Goal: Task Accomplishment & Management: Manage account settings

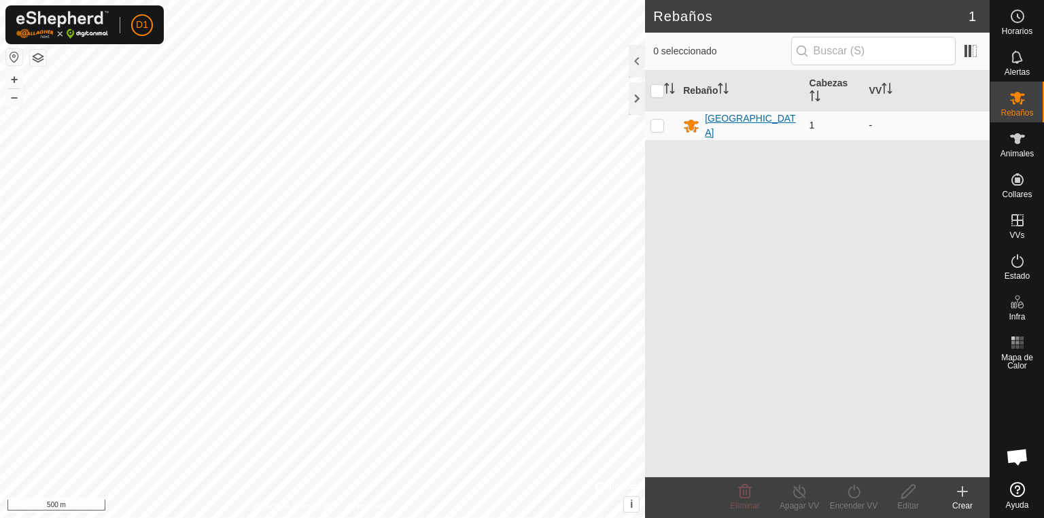
click at [688, 121] on icon at bounding box center [691, 126] width 15 height 13
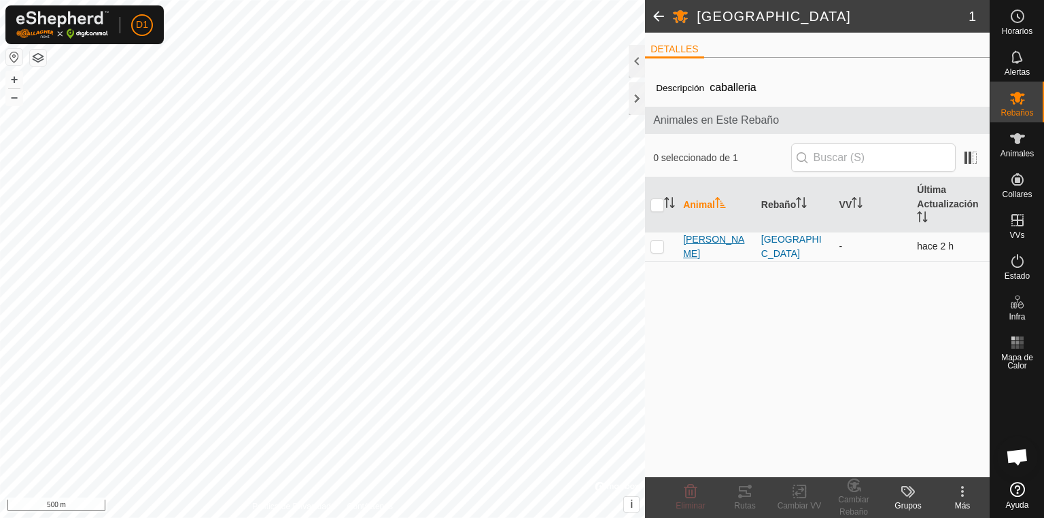
click at [701, 242] on span "[PERSON_NAME]" at bounding box center [716, 246] width 67 height 29
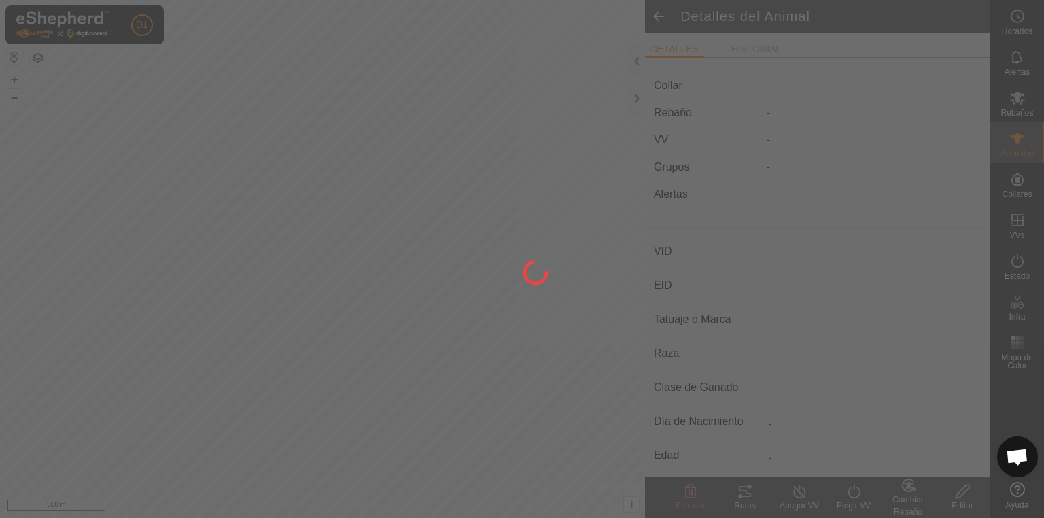
type input "[PERSON_NAME]"
type input "-"
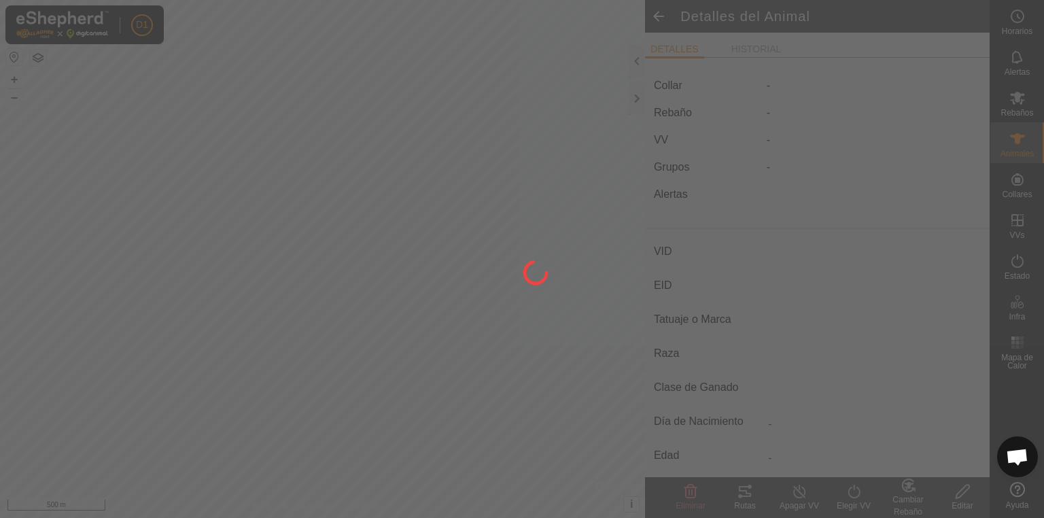
type input "0 kg"
type input "-"
